Goal: Information Seeking & Learning: Learn about a topic

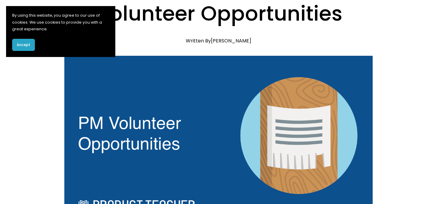
scroll to position [127, 0]
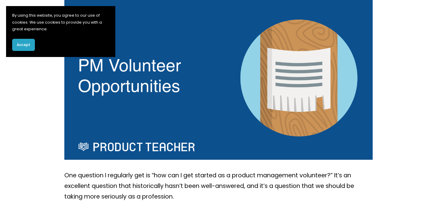
click at [30, 47] on button "Accept" at bounding box center [23, 45] width 23 height 12
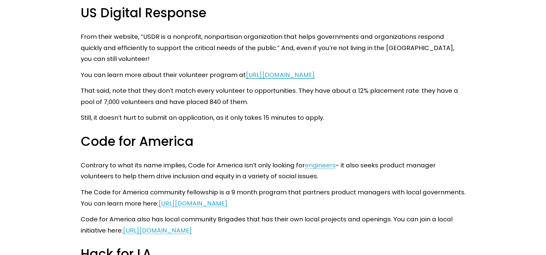
scroll to position [880, 0]
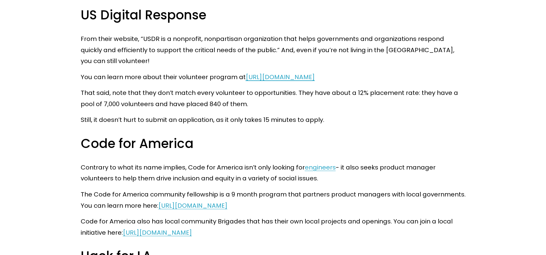
click at [300, 75] on span "[URL][DOMAIN_NAME]" at bounding box center [280, 77] width 69 height 8
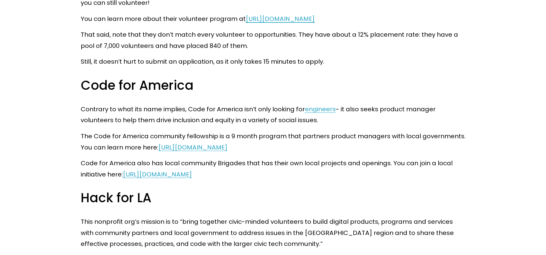
scroll to position [977, 0]
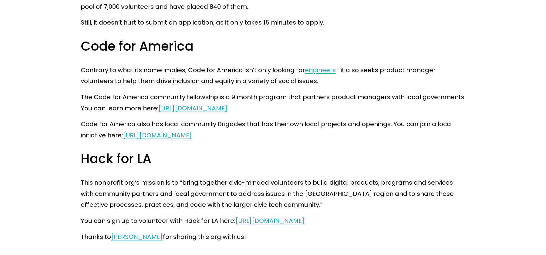
click at [287, 154] on h3 "Hack for LA" at bounding box center [273, 158] width 385 height 17
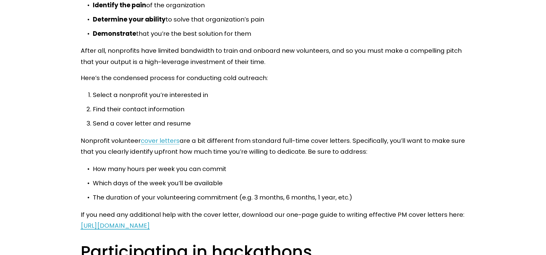
scroll to position [1574, 0]
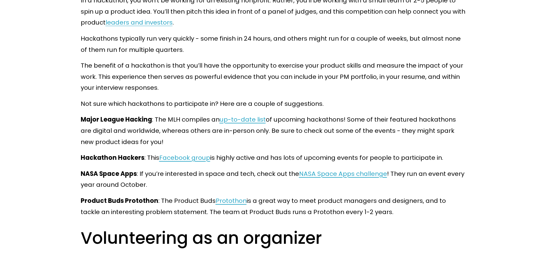
scroll to position [1858, 0]
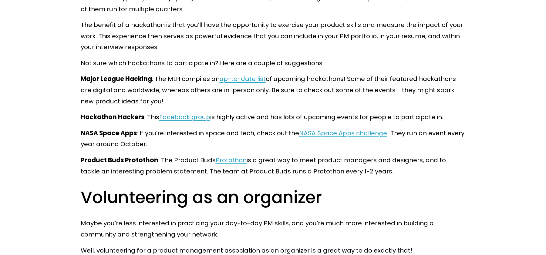
click at [231, 75] on span "up-to-date list" at bounding box center [243, 79] width 46 height 8
click at [204, 118] on span "Facebook group" at bounding box center [184, 117] width 51 height 8
click at [324, 136] on span "NASA Space Apps challenge" at bounding box center [343, 133] width 88 height 8
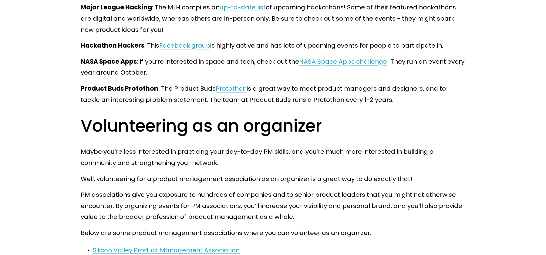
click at [233, 91] on span "Protothon" at bounding box center [231, 88] width 31 height 8
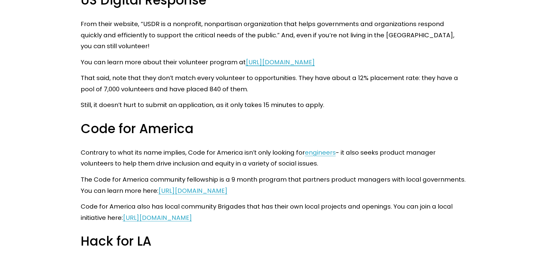
scroll to position [0, 0]
